Goal: Find specific page/section: Find specific page/section

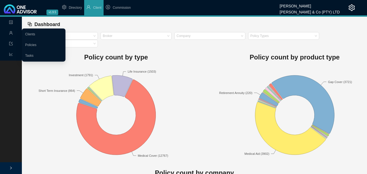
click at [13, 31] on span "Management" at bounding box center [21, 33] width 25 height 4
click at [35, 36] on link "Clients" at bounding box center [30, 34] width 10 height 4
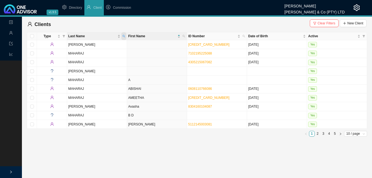
click at [121, 35] on span "Last Name" at bounding box center [123, 36] width 5 height 8
click at [316, 23] on icon "filter" at bounding box center [314, 23] width 3 height 3
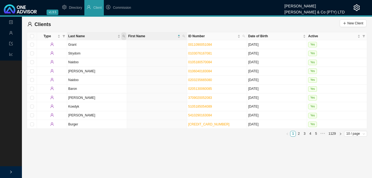
click at [125, 35] on icon "search" at bounding box center [123, 36] width 3 height 3
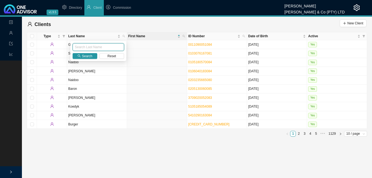
paste input "GCINA"
type input "GCINA"
click at [88, 55] on span "Search" at bounding box center [87, 55] width 10 height 5
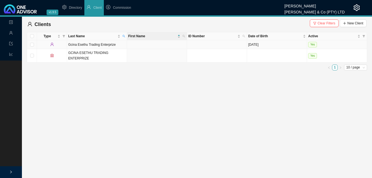
click at [101, 45] on td "Gcina Esethu Trading Enterprize" at bounding box center [97, 44] width 60 height 9
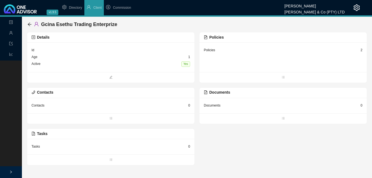
click at [362, 50] on div "Policies 2" at bounding box center [282, 57] width 167 height 30
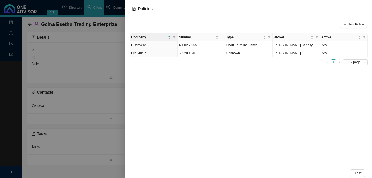
click at [113, 79] on div at bounding box center [186, 89] width 372 height 178
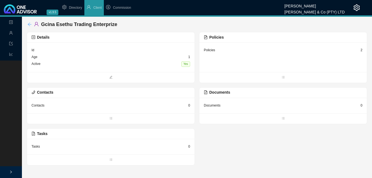
click at [28, 22] on icon "arrow-left" at bounding box center [29, 24] width 4 height 4
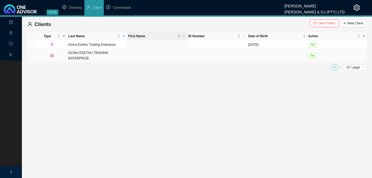
click at [91, 54] on td "GCINA ESETHU TRADING ENTERPRIZE" at bounding box center [97, 55] width 60 height 13
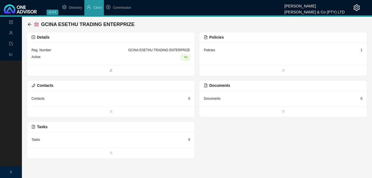
click at [362, 51] on div "Policies 1" at bounding box center [282, 53] width 167 height 23
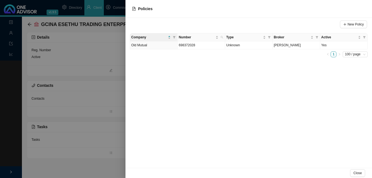
click at [108, 106] on div at bounding box center [186, 89] width 372 height 178
